Goal: Task Accomplishment & Management: Manage account settings

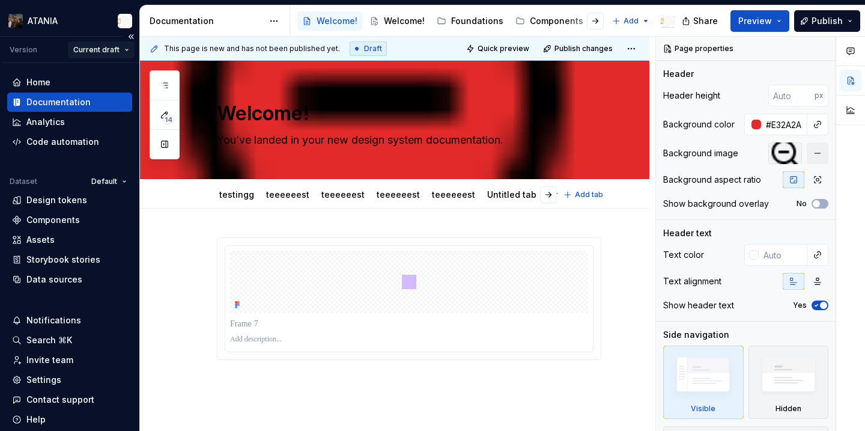
type textarea "*"
click at [85, 383] on div "Settings" at bounding box center [69, 380] width 115 height 12
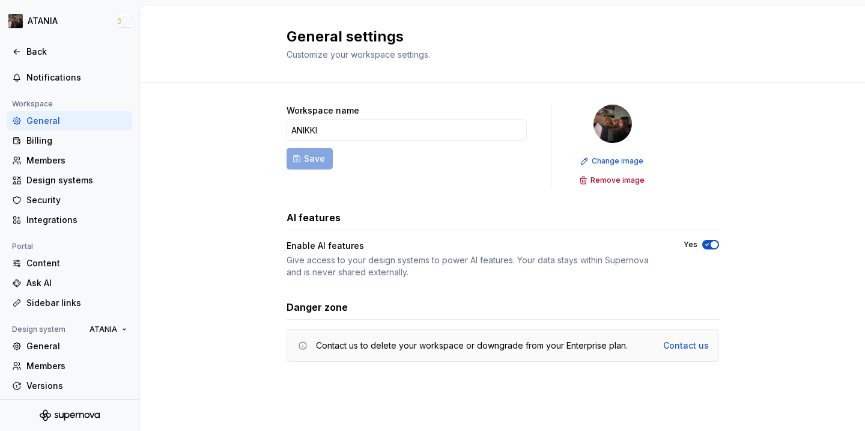
scroll to position [98, 0]
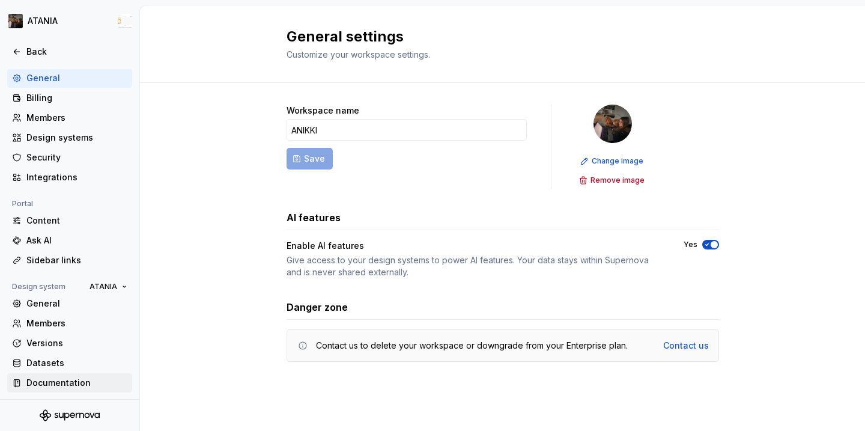
click at [97, 383] on div "Documentation" at bounding box center [76, 383] width 101 height 12
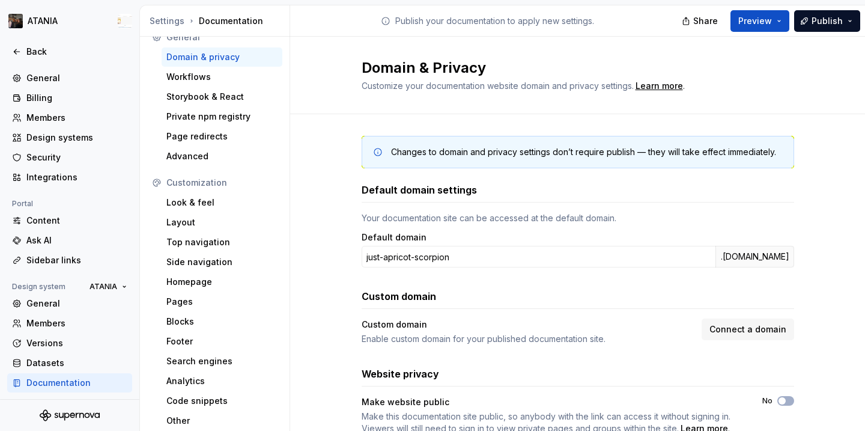
scroll to position [17, 0]
click at [33, 53] on div "Back" at bounding box center [76, 52] width 101 height 12
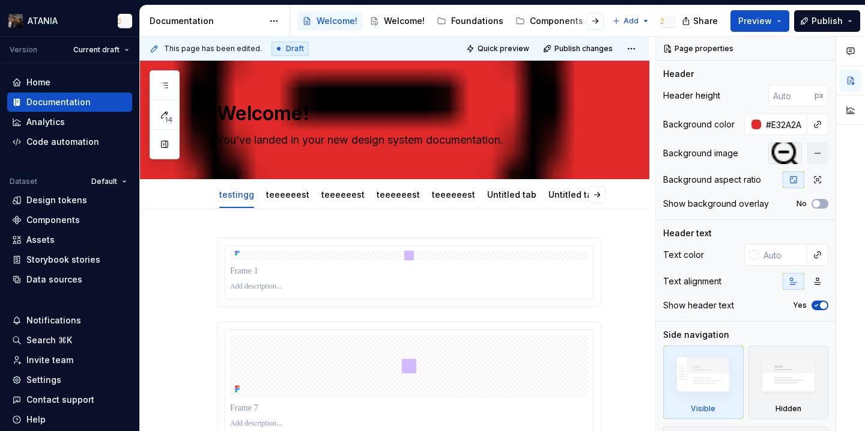
click at [66, 24] on html "ATANIA Version Current draft Home Documentation Analytics Code automation Datas…" at bounding box center [432, 215] width 865 height 431
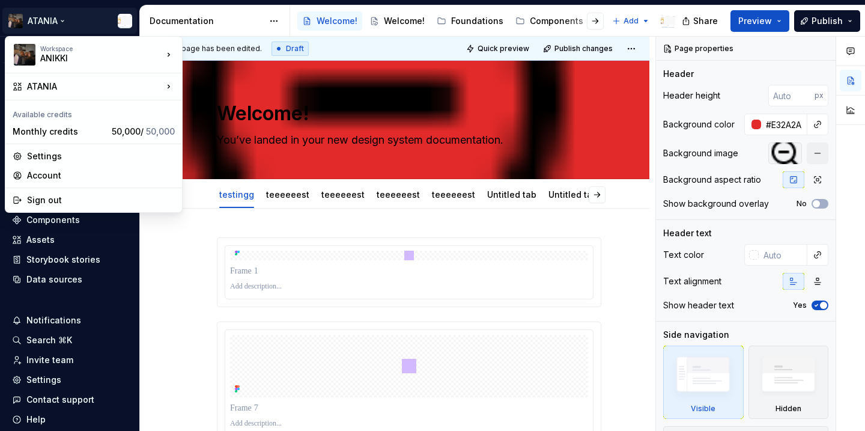
click at [56, 23] on html "ATANIA Version Current draft Home Documentation Analytics Code automation Datas…" at bounding box center [432, 215] width 865 height 431
type textarea "*"
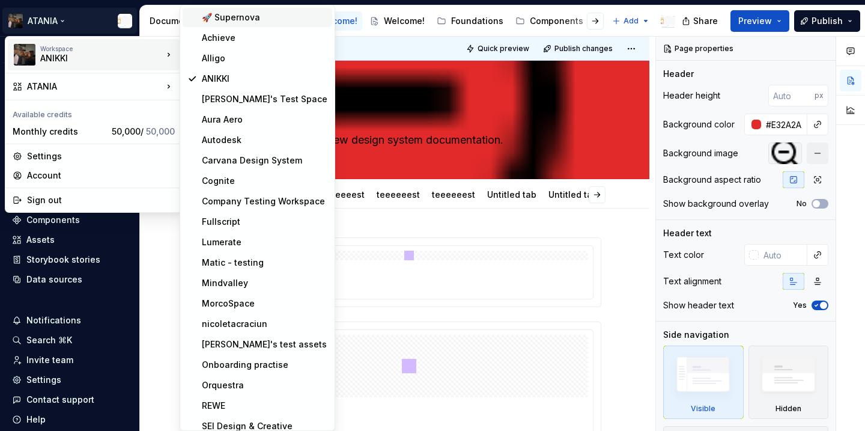
click at [237, 16] on div "🚀 Supernova" at bounding box center [265, 17] width 126 height 12
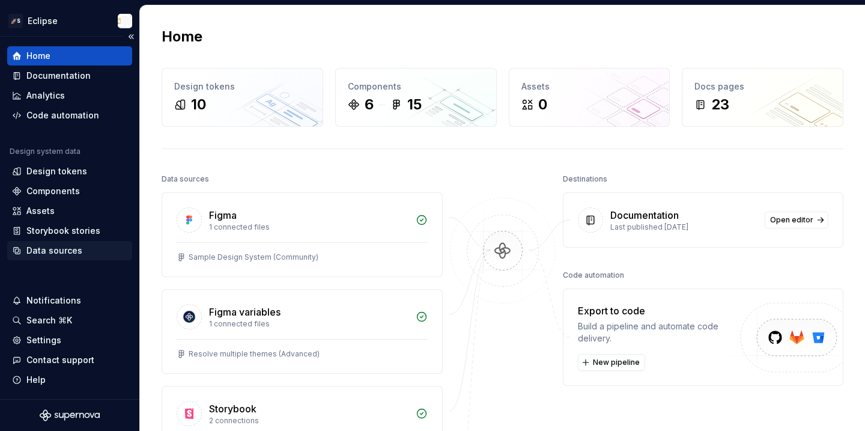
click at [75, 248] on div "Data sources" at bounding box center [54, 250] width 56 height 12
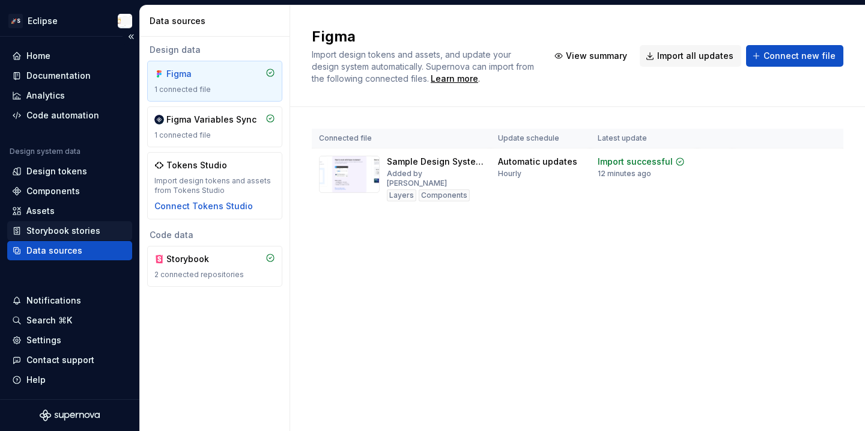
click at [75, 233] on div "Storybook stories" at bounding box center [63, 231] width 74 height 12
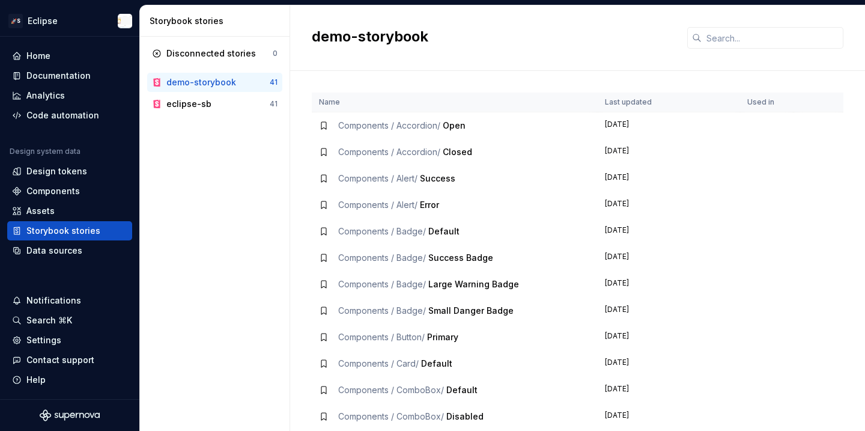
click at [465, 124] on span "Open" at bounding box center [454, 125] width 23 height 10
click at [406, 130] on span "Components / Accordion /" at bounding box center [389, 125] width 102 height 10
click at [763, 114] on td at bounding box center [766, 125] width 53 height 27
click at [418, 136] on td "Components / Accordion / Open" at bounding box center [455, 125] width 286 height 27
click at [389, 124] on span "Components / Accordion /" at bounding box center [389, 125] width 102 height 10
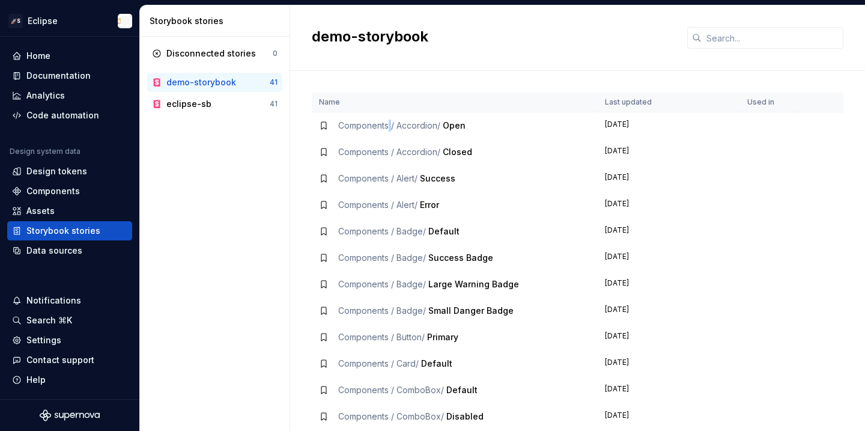
click at [389, 124] on span "Components / Accordion /" at bounding box center [389, 125] width 102 height 10
click at [94, 245] on div "Data sources" at bounding box center [69, 250] width 115 height 12
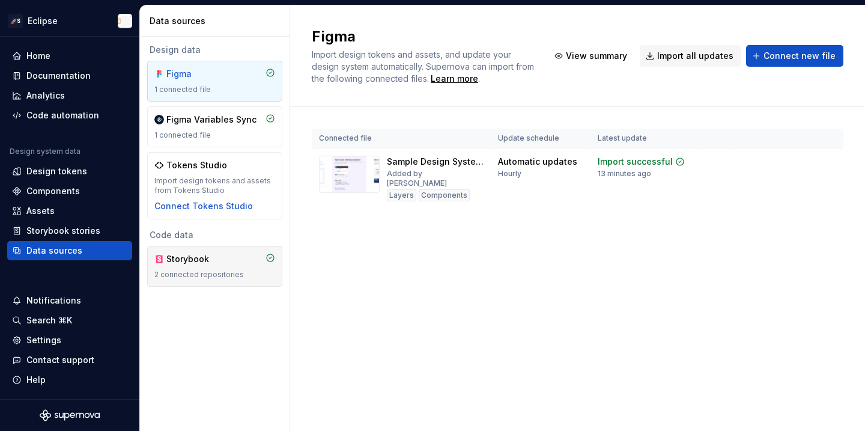
click at [241, 259] on div "Storybook" at bounding box center [214, 259] width 121 height 12
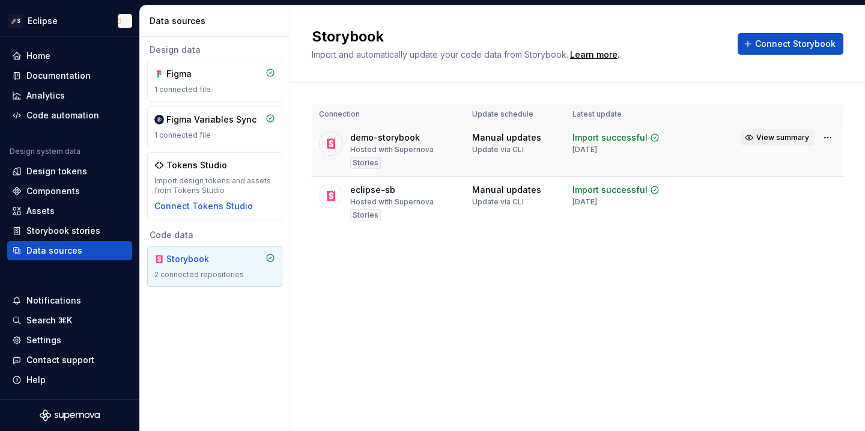
click at [760, 144] on button "View summary" at bounding box center [777, 137] width 73 height 17
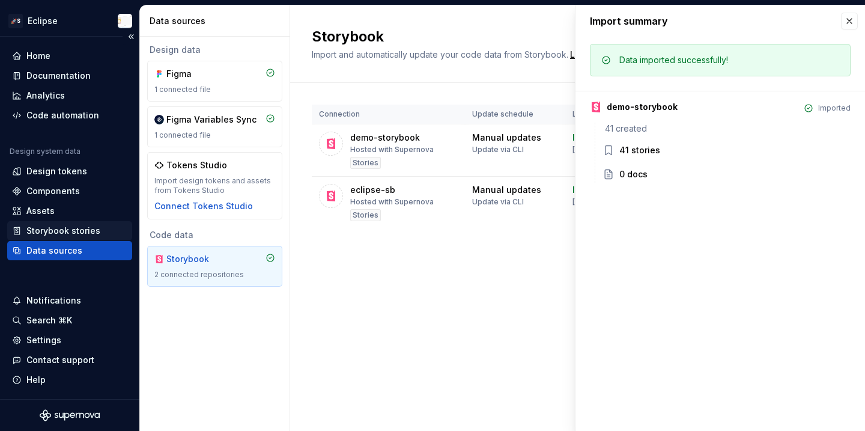
click at [92, 231] on div "Storybook stories" at bounding box center [63, 231] width 74 height 12
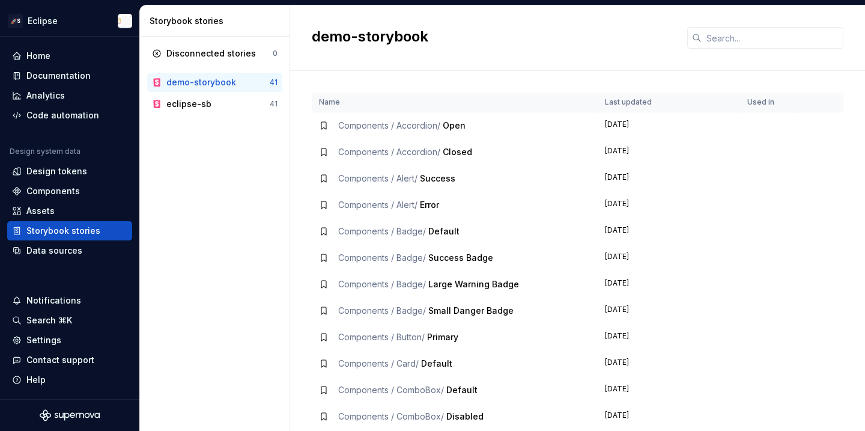
click at [357, 125] on span "Components / Accordion /" at bounding box center [389, 125] width 102 height 10
click at [319, 125] on icon at bounding box center [324, 126] width 10 height 10
click at [322, 125] on icon at bounding box center [324, 126] width 10 height 10
click at [681, 139] on td "5 months ago" at bounding box center [669, 152] width 142 height 26
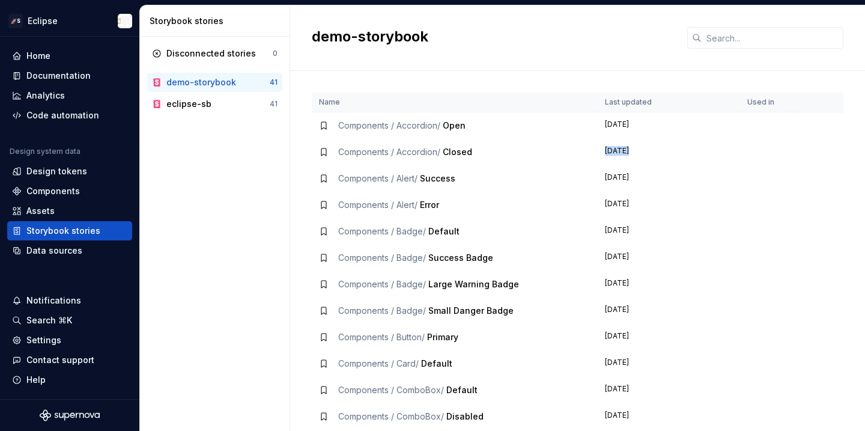
click at [681, 139] on td "5 months ago" at bounding box center [669, 152] width 142 height 26
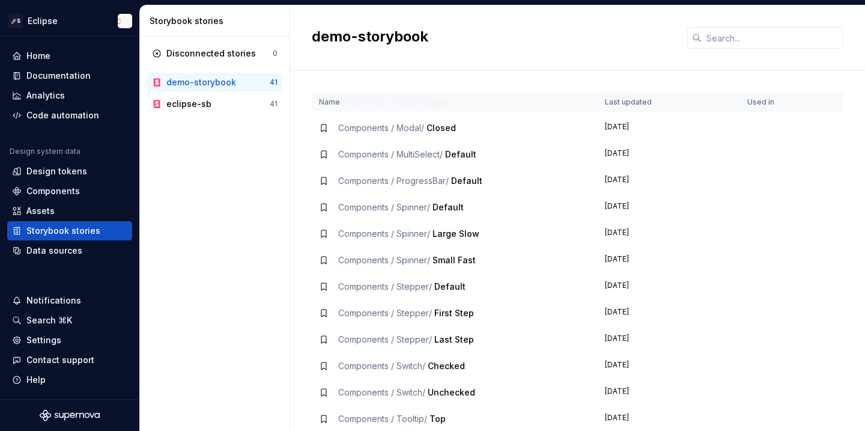
scroll to position [765, 0]
click at [452, 284] on span "Default" at bounding box center [449, 285] width 31 height 10
click at [409, 294] on td "Components / Stepper / Default" at bounding box center [455, 286] width 286 height 26
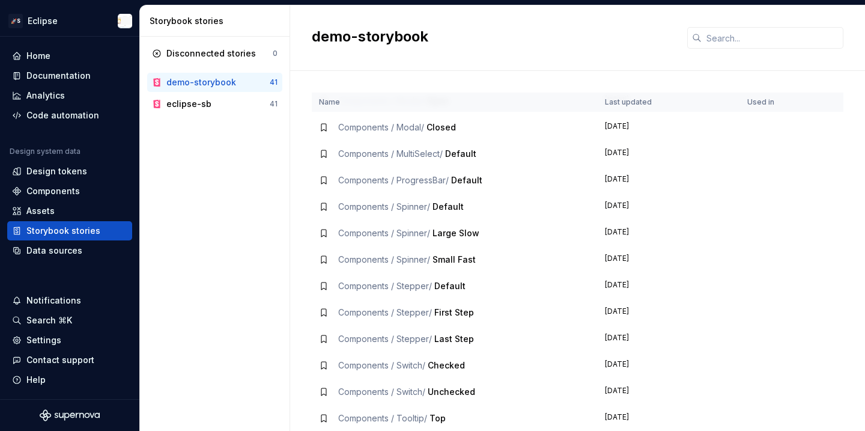
click at [402, 285] on span "Components / Stepper /" at bounding box center [385, 285] width 94 height 10
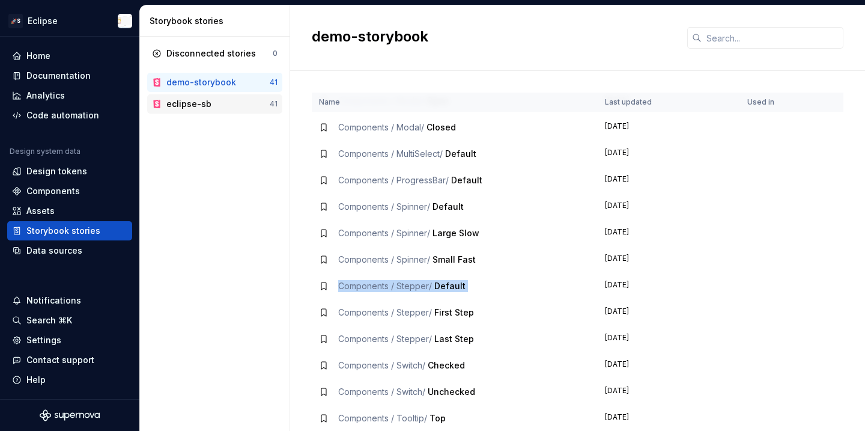
click at [204, 104] on div "eclipse-sb" at bounding box center [188, 104] width 45 height 12
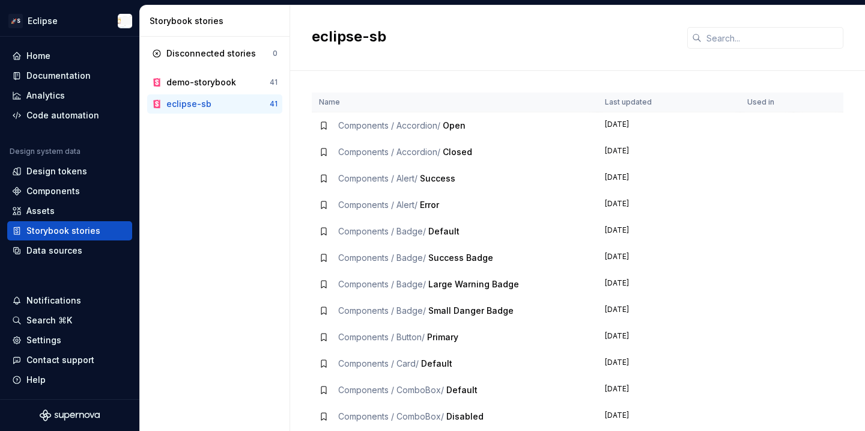
click at [396, 150] on span "Components / Accordion /" at bounding box center [389, 152] width 102 height 10
click at [59, 22] on html "🚀S Eclipse Home Documentation Analytics Code automation Design system data Desi…" at bounding box center [432, 215] width 865 height 431
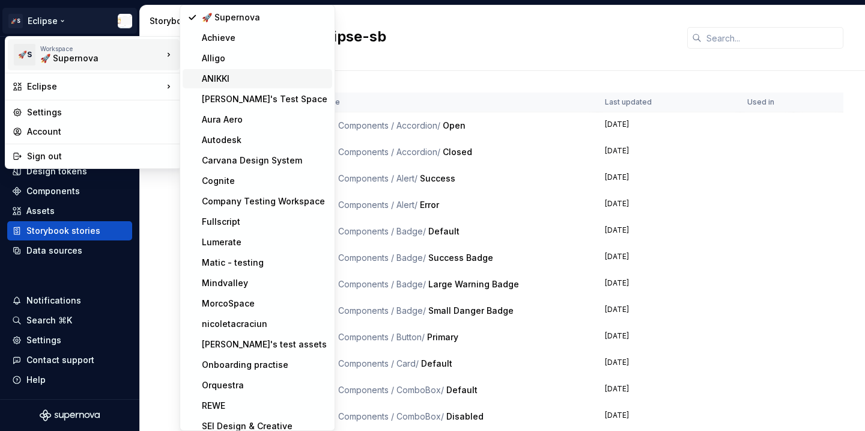
click at [225, 76] on div "ANIKKI" at bounding box center [265, 79] width 126 height 12
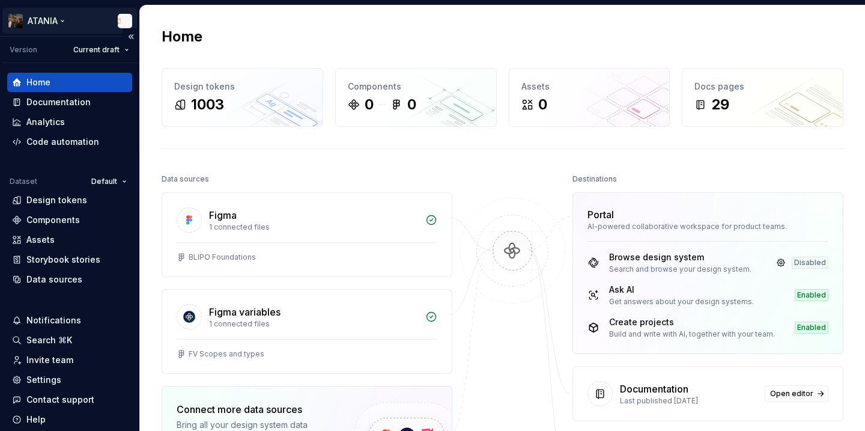
click at [37, 28] on html "ATANIA Version Current draft Home Documentation Analytics Code automation Datas…" at bounding box center [432, 215] width 865 height 431
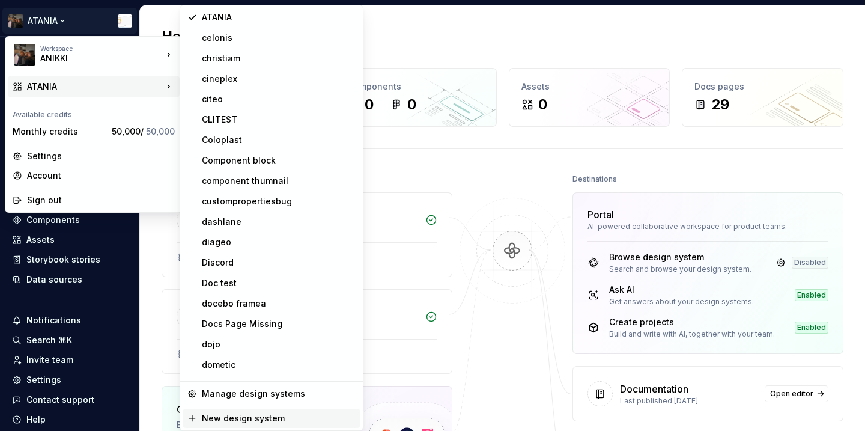
click at [271, 413] on div "New design system" at bounding box center [279, 418] width 154 height 12
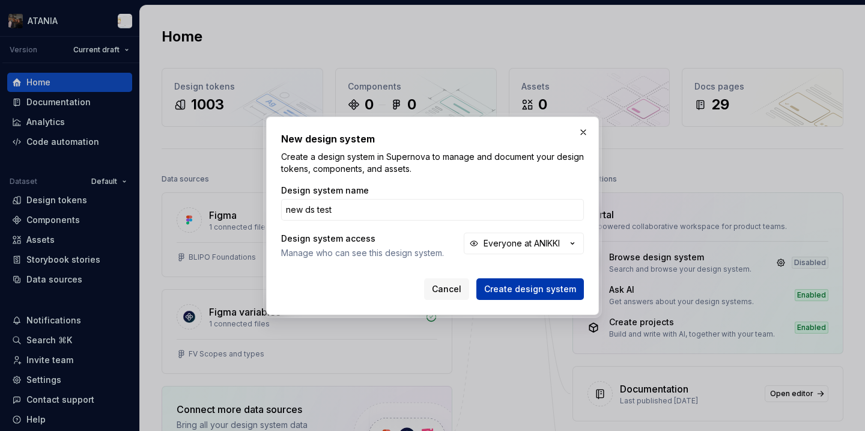
type input "new ds test"
click at [519, 293] on span "Create design system" at bounding box center [530, 289] width 92 height 12
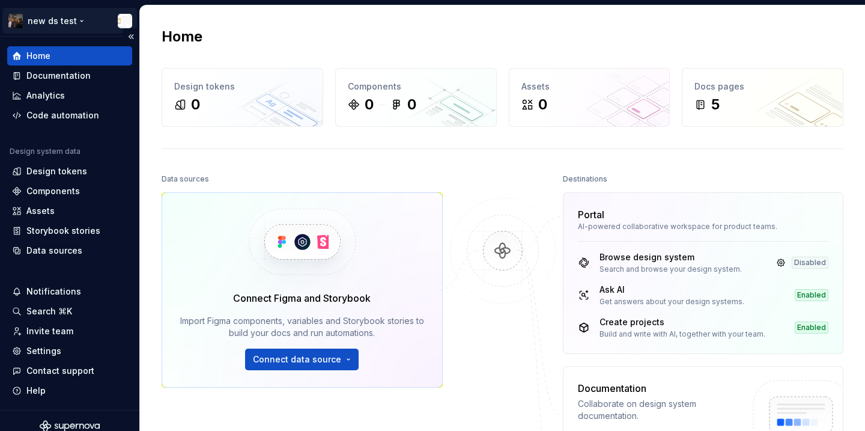
click at [59, 23] on html "new ds test Home Documentation Analytics Code automation Design system data Des…" at bounding box center [432, 215] width 865 height 431
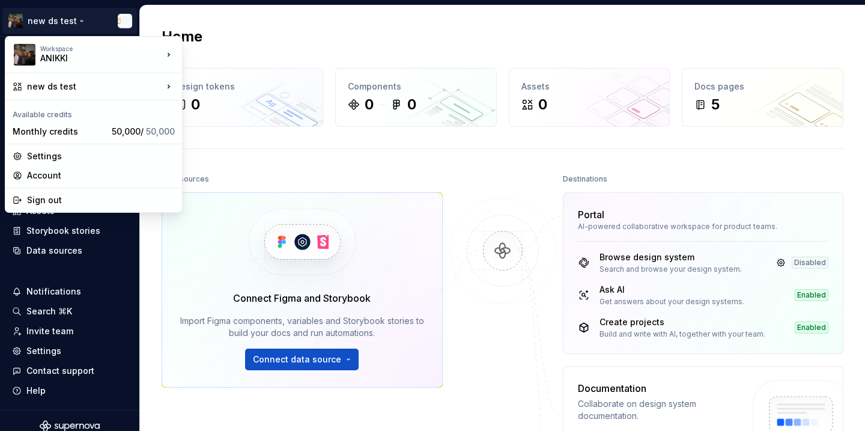
click at [144, 25] on html "new ds test Home Documentation Analytics Code automation Design system data Des…" at bounding box center [432, 215] width 865 height 431
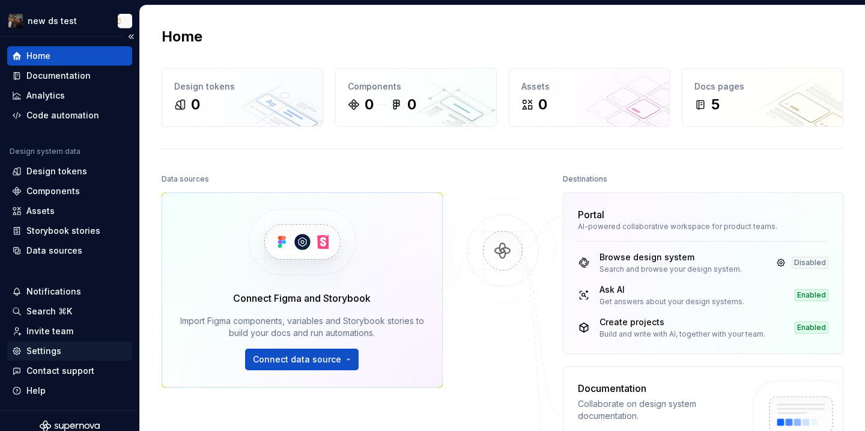
click at [89, 350] on div "Settings" at bounding box center [69, 351] width 115 height 12
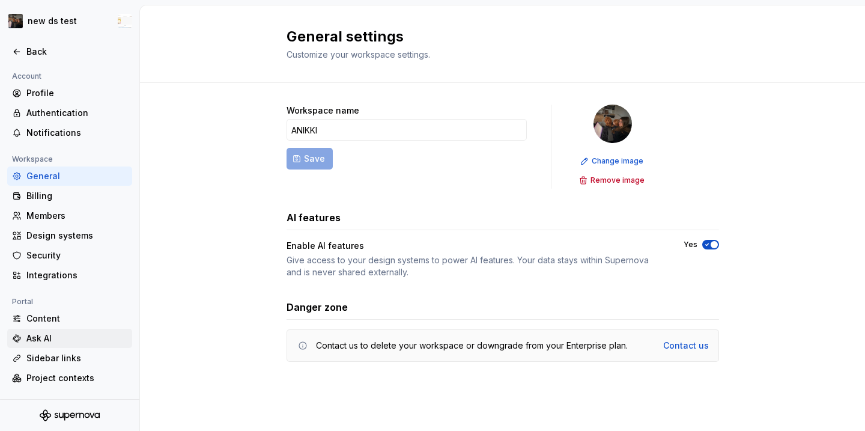
click at [80, 335] on div "Ask AI" at bounding box center [76, 338] width 101 height 12
type textarea "*"
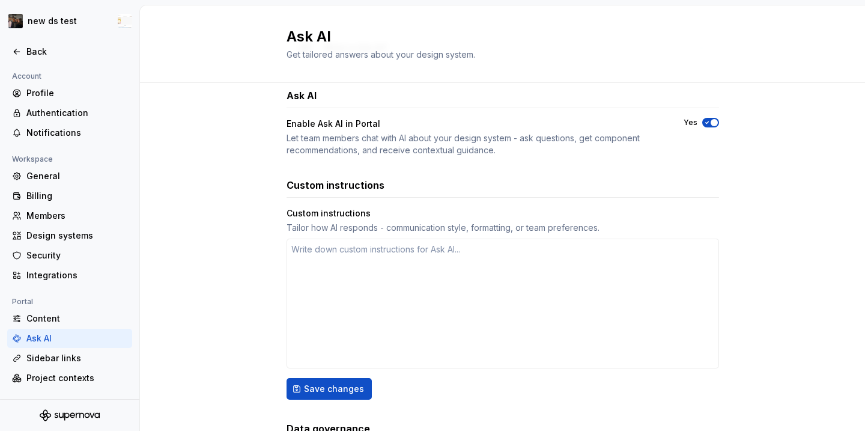
scroll to position [86, 0]
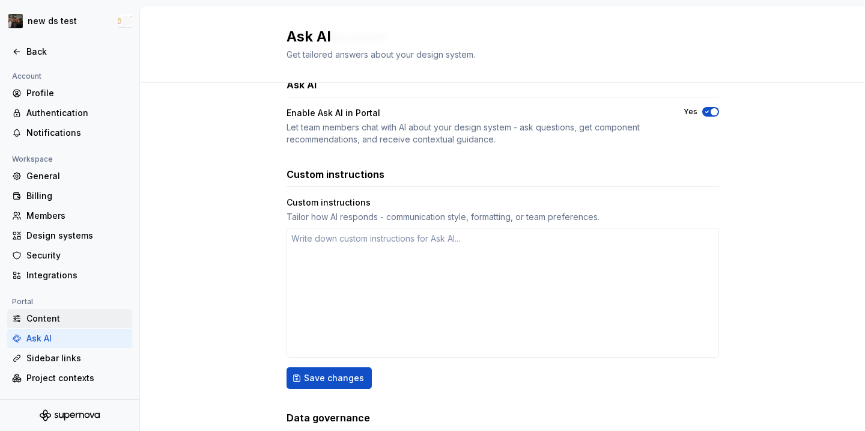
click at [80, 319] on div "Content" at bounding box center [76, 318] width 101 height 12
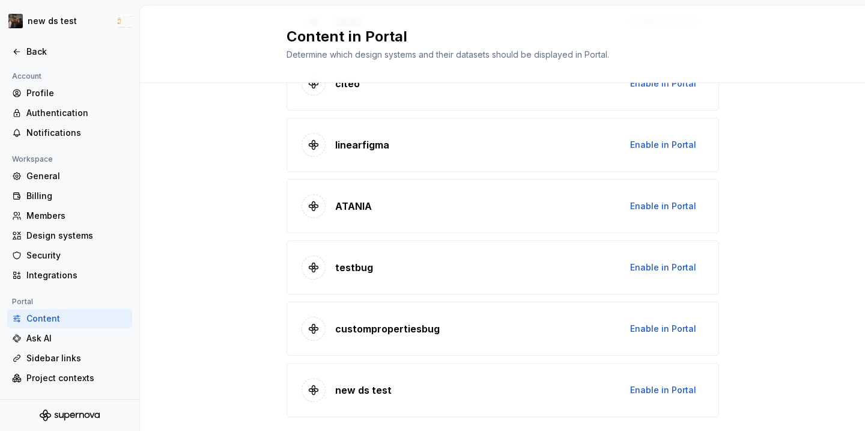
scroll to position [6044, 0]
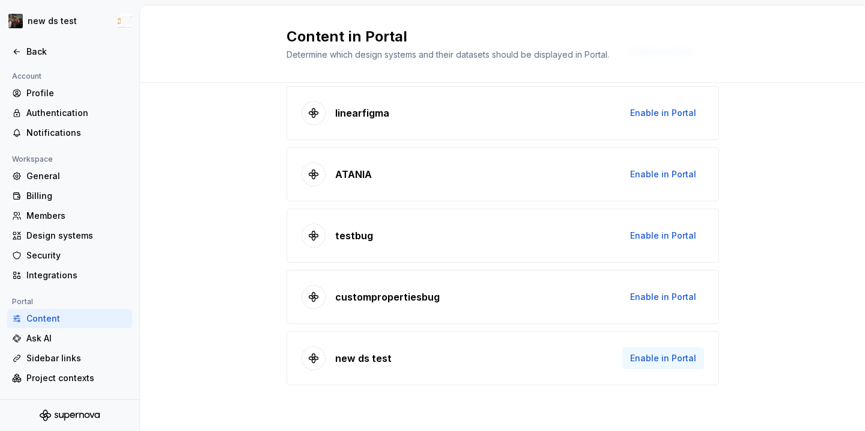
click at [670, 362] on span "Enable in Portal" at bounding box center [663, 358] width 66 height 12
click at [658, 357] on span "Enable in Portal" at bounding box center [663, 358] width 66 height 12
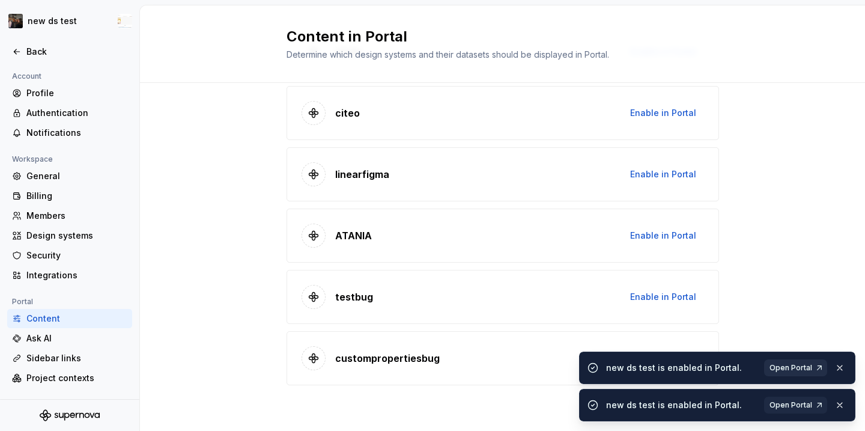
click at [799, 367] on span "Open Portal" at bounding box center [790, 368] width 43 height 10
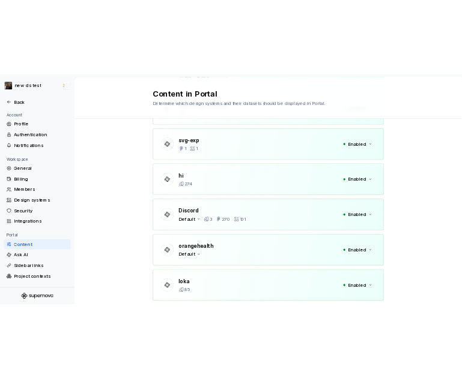
scroll to position [255, 0]
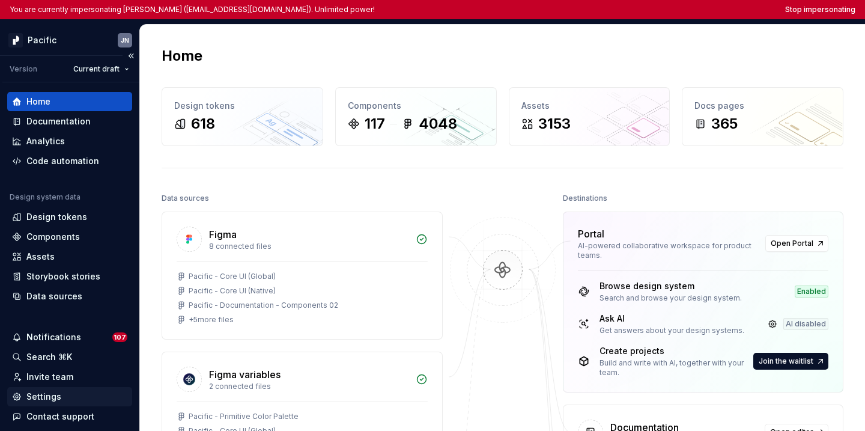
click at [58, 378] on div "Settings" at bounding box center [43, 396] width 35 height 12
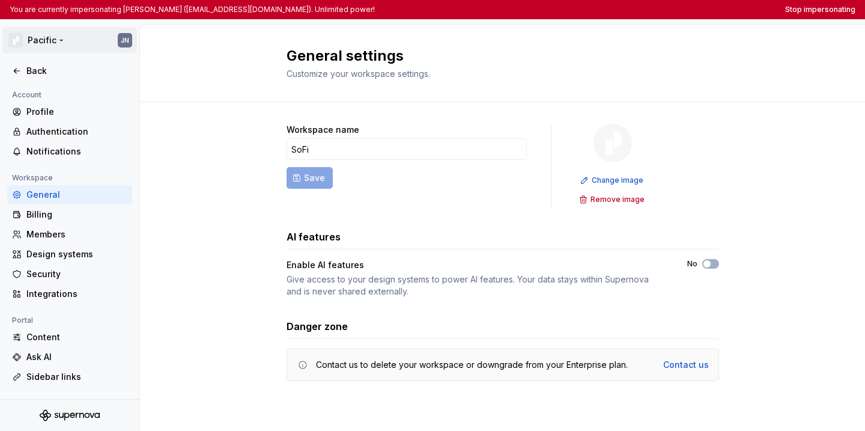
click at [46, 40] on html "You are currently impersonating JJ Nold (jnold@sofi.org). Unlimited power! Stop…" at bounding box center [432, 215] width 865 height 431
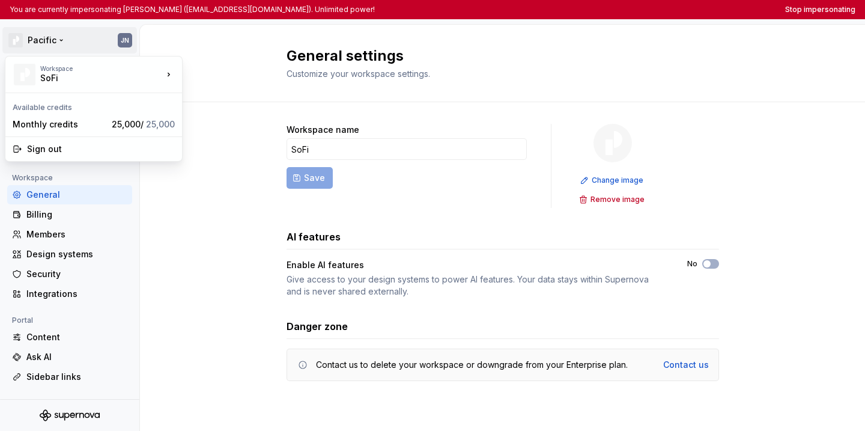
click at [221, 92] on html "You are currently impersonating JJ Nold (jnold@sofi.org). Unlimited power! Stop…" at bounding box center [432, 215] width 865 height 431
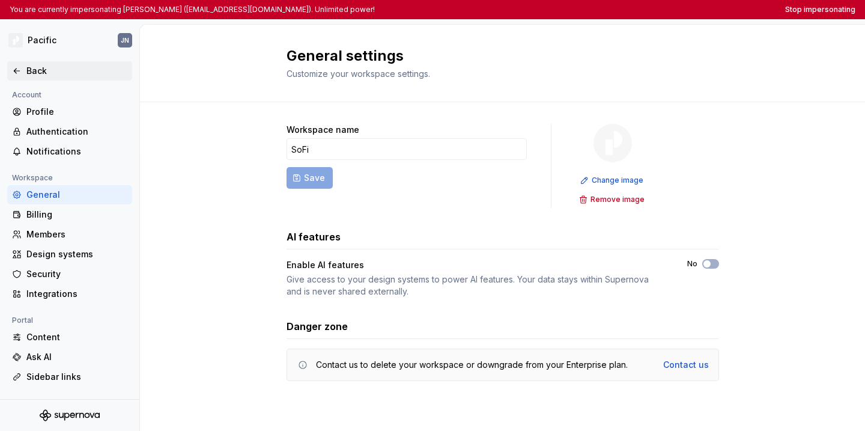
click at [51, 80] on div "Pacific JN Back Account Profile Authentication Notifications Workspace General …" at bounding box center [69, 227] width 139 height 407
click at [42, 73] on div "Back" at bounding box center [76, 71] width 101 height 12
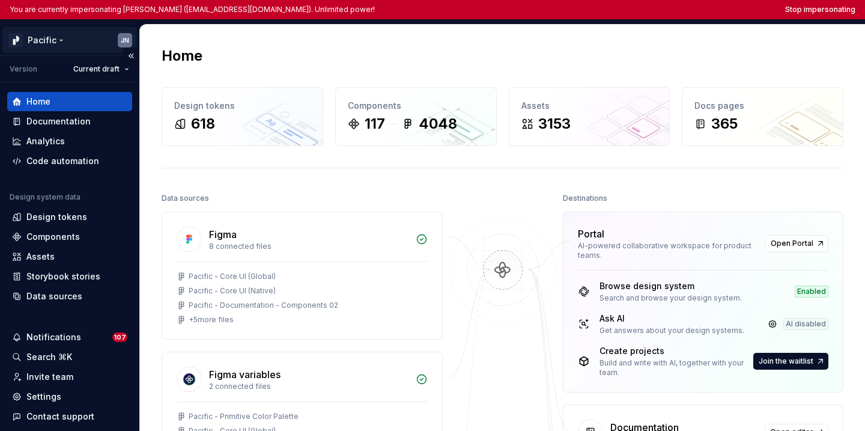
click at [53, 41] on html "You are currently impersonating JJ Nold (jnold@sofi.org). Unlimited power! Stop…" at bounding box center [432, 215] width 865 height 431
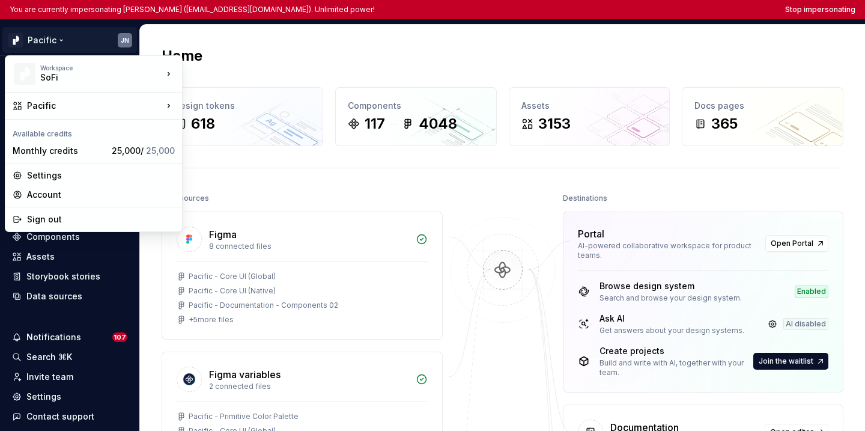
click at [291, 28] on html "You are currently impersonating JJ Nold (jnold@sofi.org). Unlimited power! Stop…" at bounding box center [432, 215] width 865 height 431
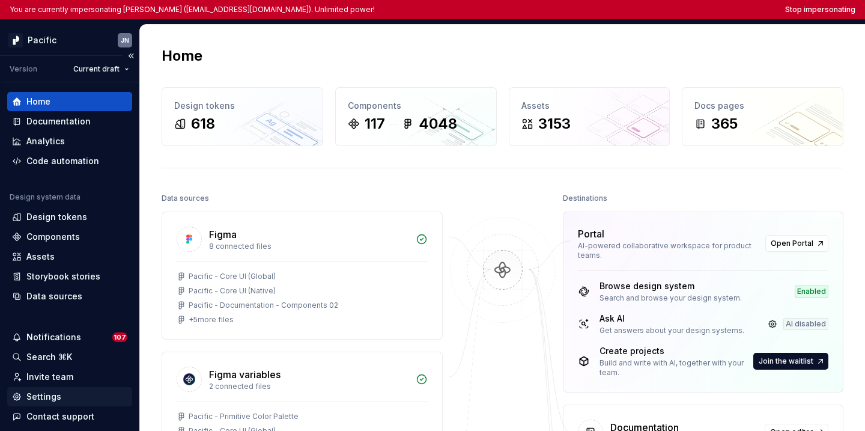
click at [62, 378] on div "Settings" at bounding box center [69, 396] width 125 height 19
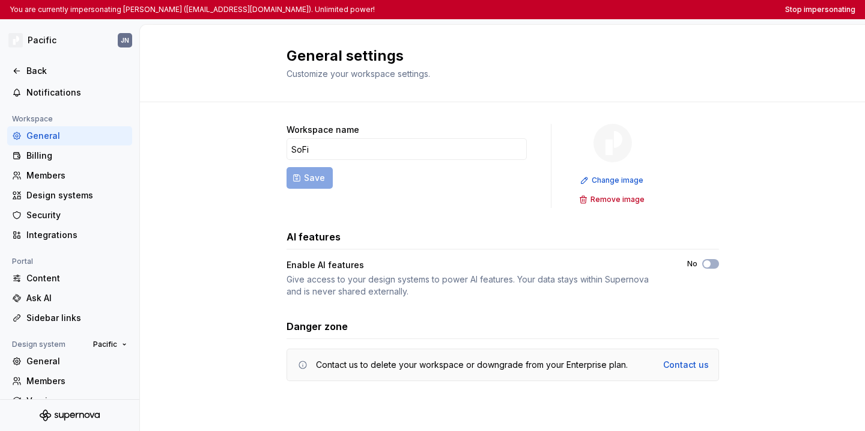
scroll to position [70, 0]
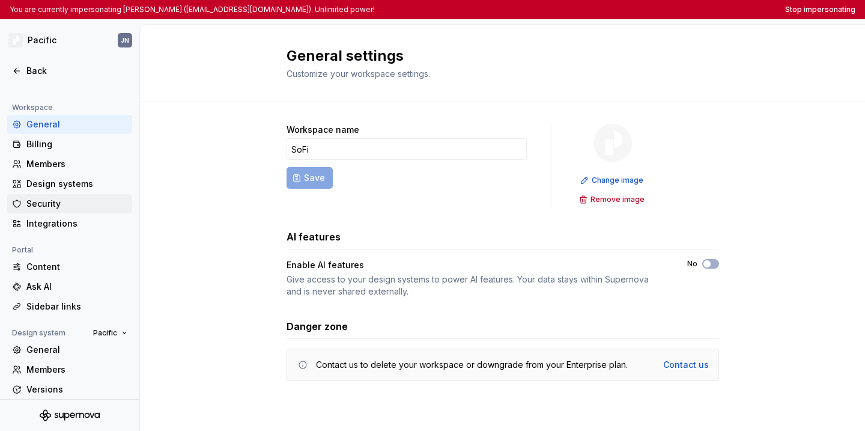
click at [64, 200] on div "Security" at bounding box center [76, 204] width 101 height 12
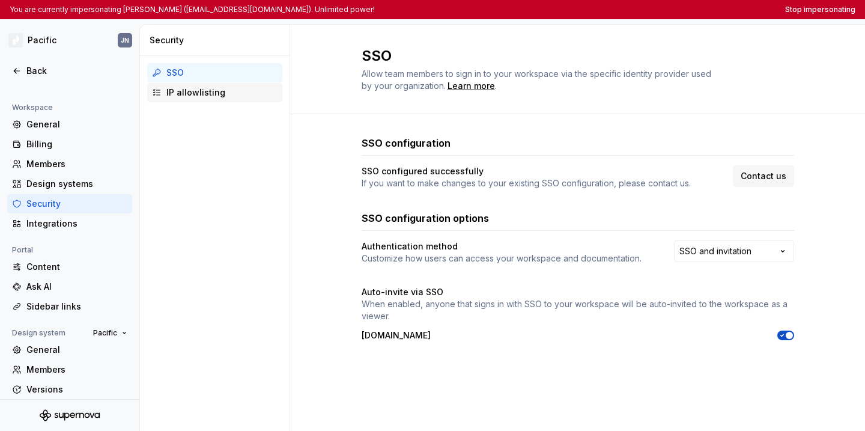
click at [229, 100] on div "IP allowlisting" at bounding box center [214, 92] width 135 height 19
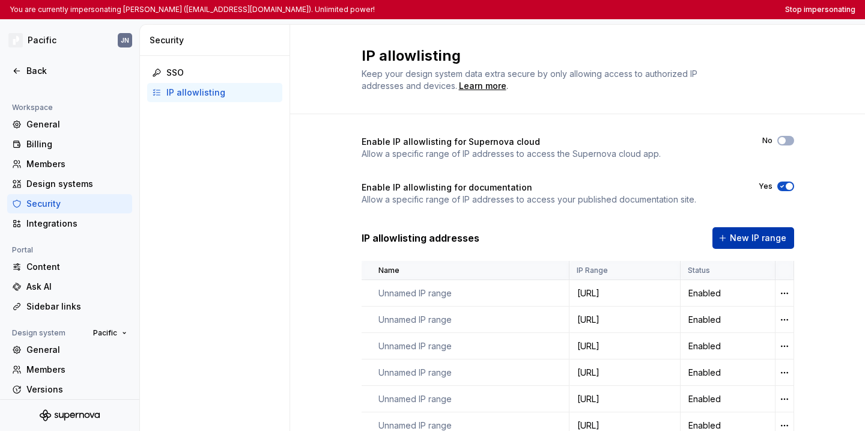
click at [461, 241] on span "New IP range" at bounding box center [758, 238] width 56 height 12
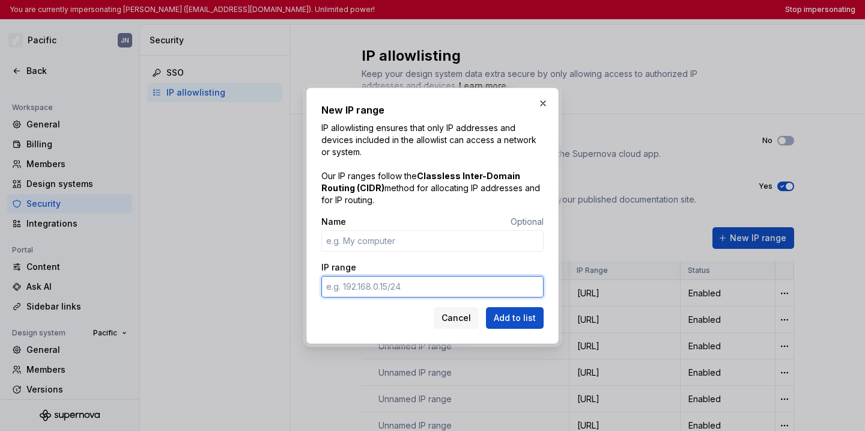
click at [440, 293] on input "IP range" at bounding box center [432, 287] width 222 height 22
paste input "98.98.187.155/32"
type input "98.98.187.155/32"
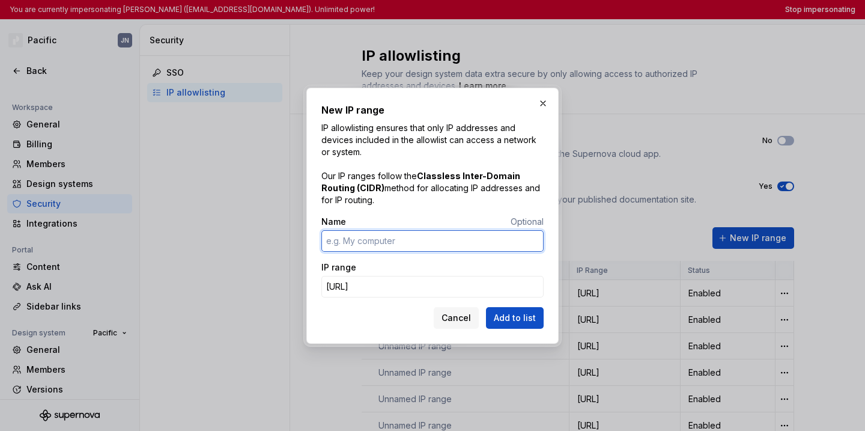
click at [428, 243] on input "Name" at bounding box center [432, 241] width 222 height 22
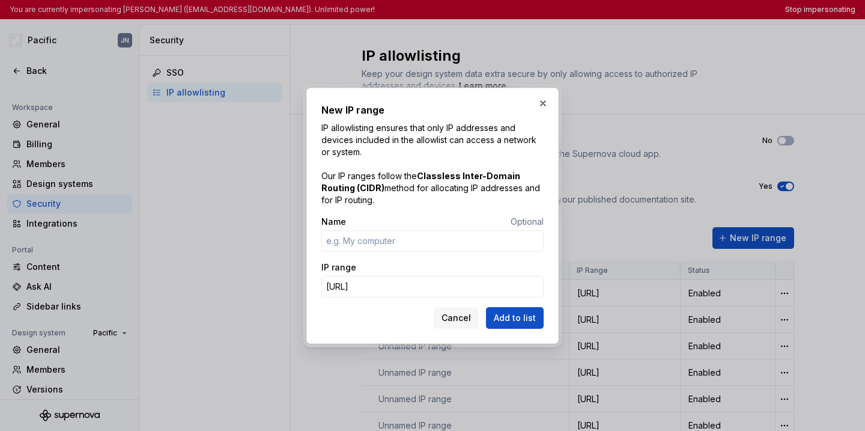
click at [461, 253] on div "Name Optional IP range 98.98.187.155/32" at bounding box center [432, 261] width 222 height 91
click at [461, 266] on div "IP range" at bounding box center [432, 267] width 222 height 12
click at [461, 324] on button "Add to list" at bounding box center [515, 318] width 58 height 22
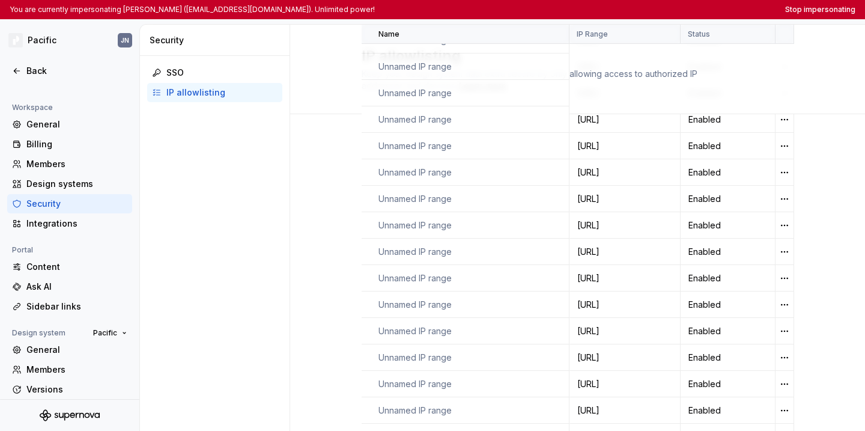
scroll to position [969, 0]
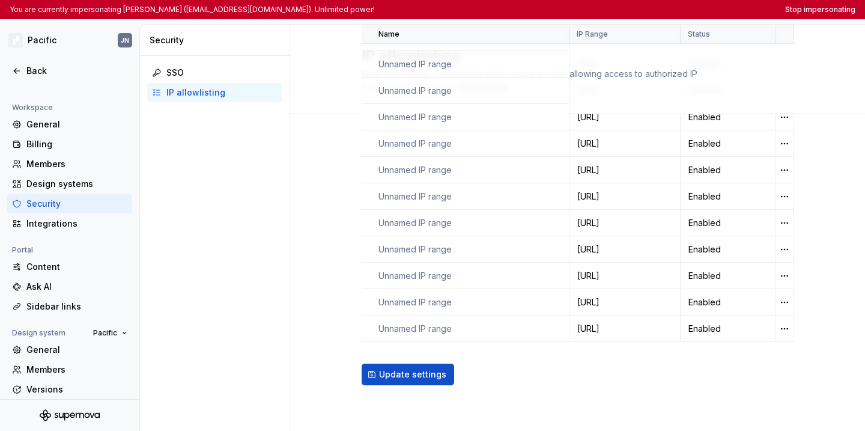
click at [461, 11] on button "Stop impersonating" at bounding box center [820, 10] width 70 height 10
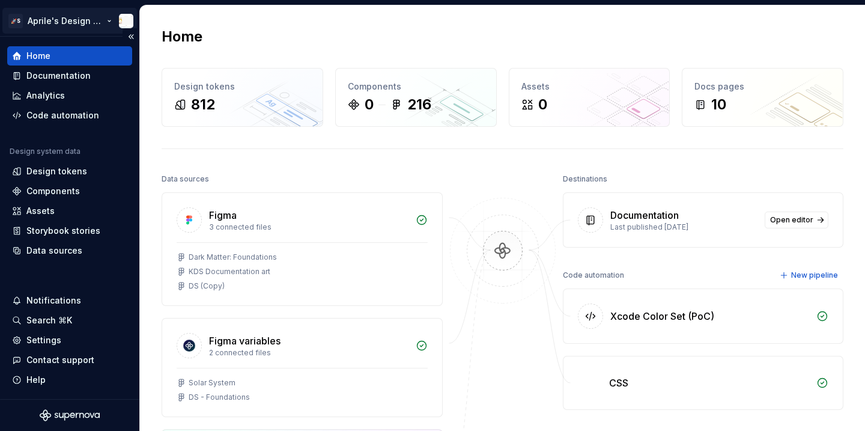
click at [59, 19] on html "🚀S Aprile's Design System Home Documentation Analytics Code automation Design s…" at bounding box center [432, 215] width 865 height 431
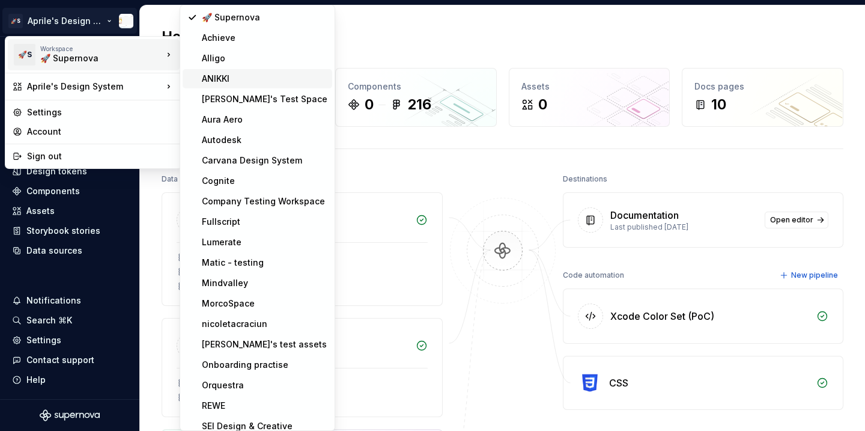
click at [234, 82] on div "ANIKKI" at bounding box center [265, 79] width 126 height 12
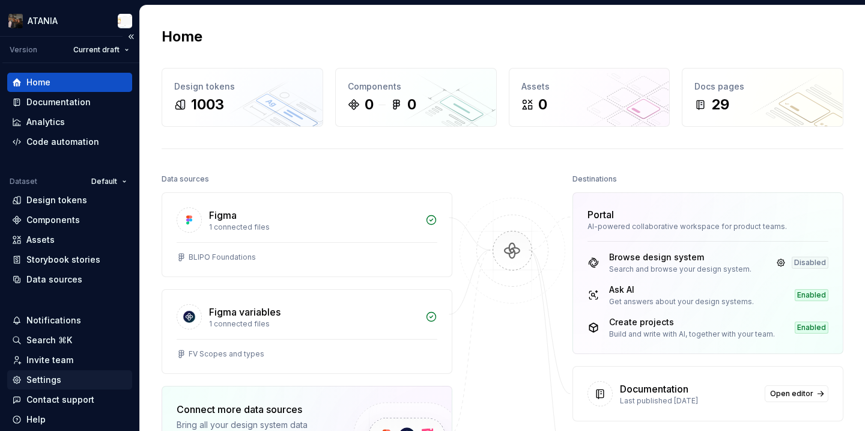
click at [67, 383] on div "Settings" at bounding box center [69, 380] width 115 height 12
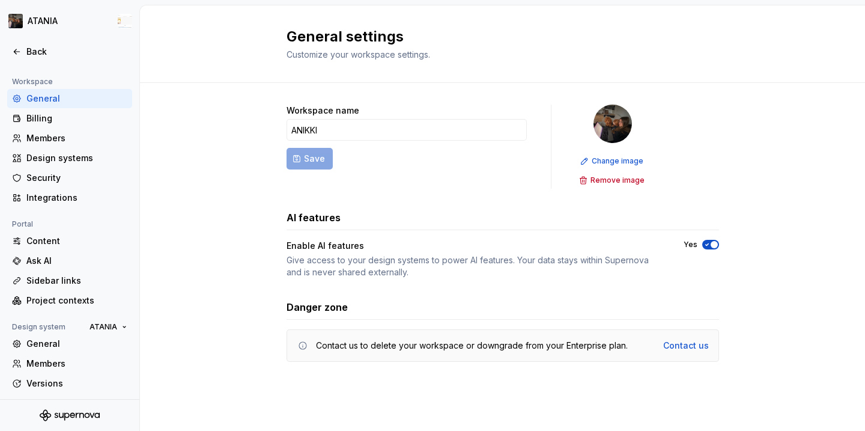
scroll to position [86, 0]
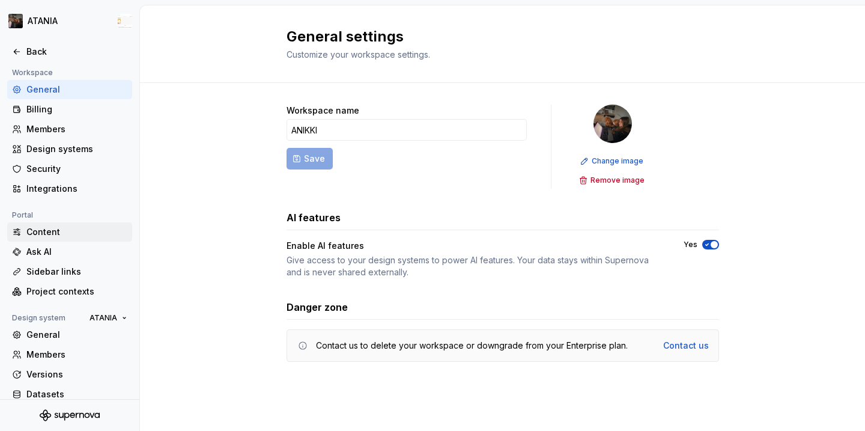
click at [58, 231] on div "Content" at bounding box center [76, 232] width 101 height 12
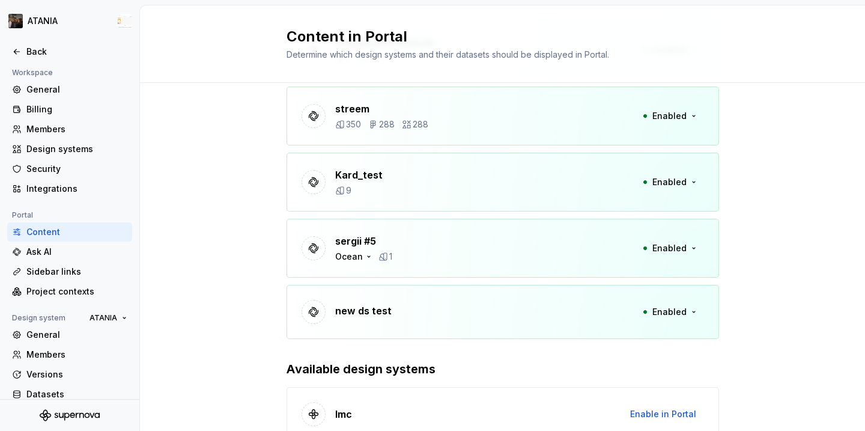
scroll to position [1833, 0]
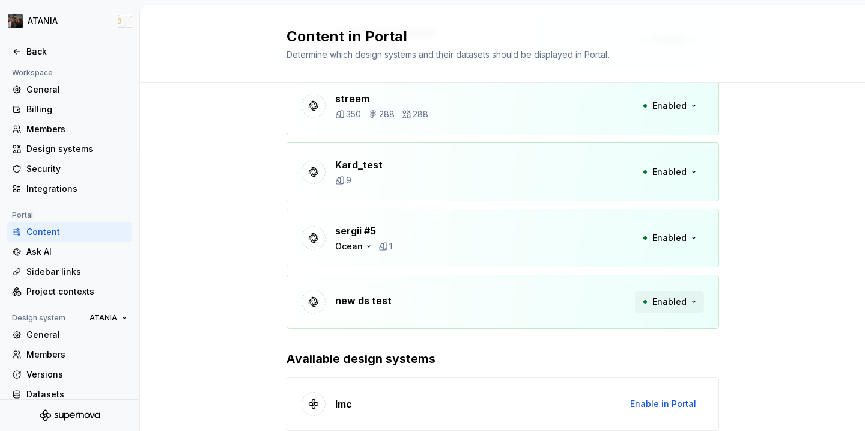
click at [673, 298] on span "Enabled" at bounding box center [669, 301] width 34 height 12
click at [520, 299] on div "new ds test Enabled" at bounding box center [502, 301] width 432 height 54
